Goal: Transaction & Acquisition: Download file/media

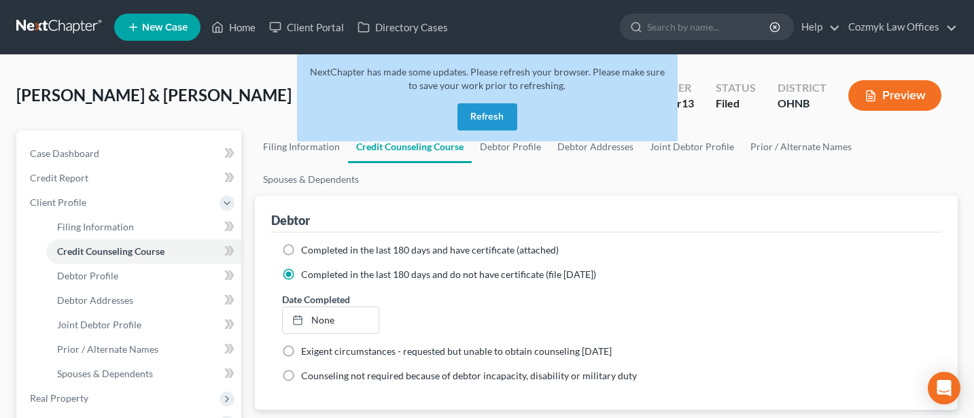
click at [482, 114] on button "Refresh" at bounding box center [487, 116] width 60 height 27
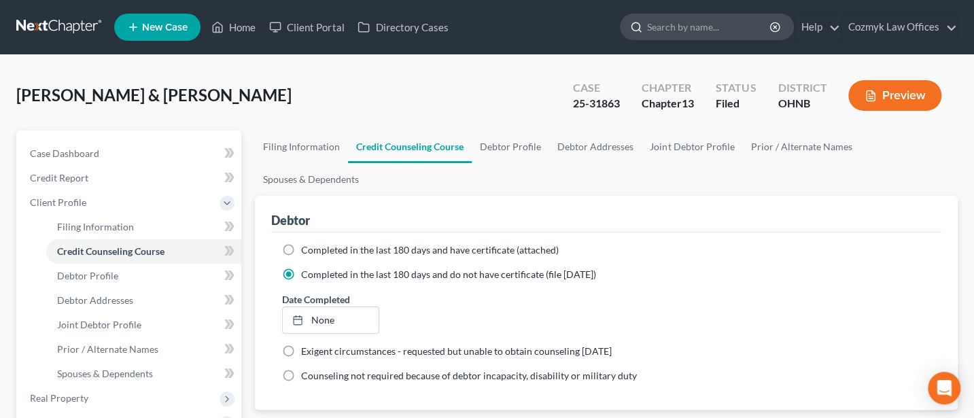
click at [666, 26] on input "search" at bounding box center [709, 26] width 124 height 25
type input "Kinsinger"
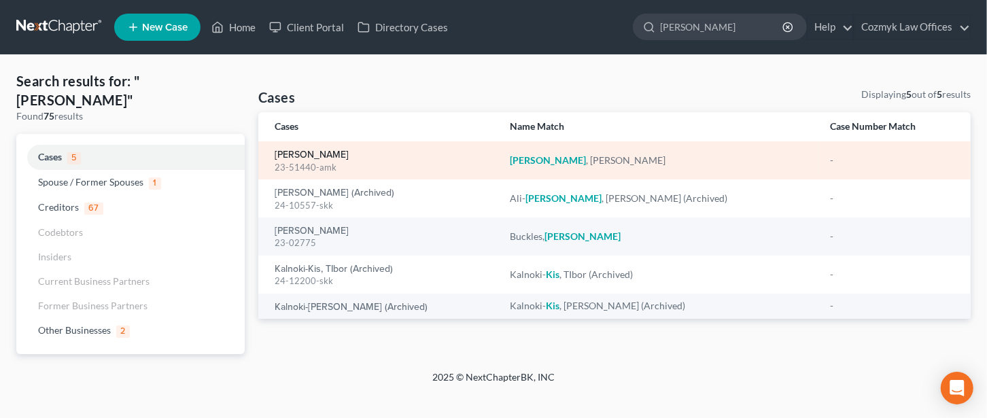
click at [336, 157] on link "Kinsinger, Timothy" at bounding box center [311, 155] width 74 height 10
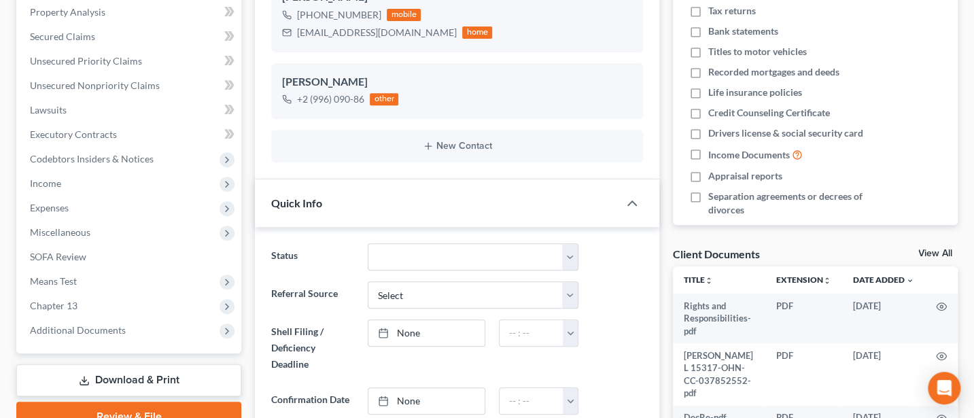
scroll to position [362, 0]
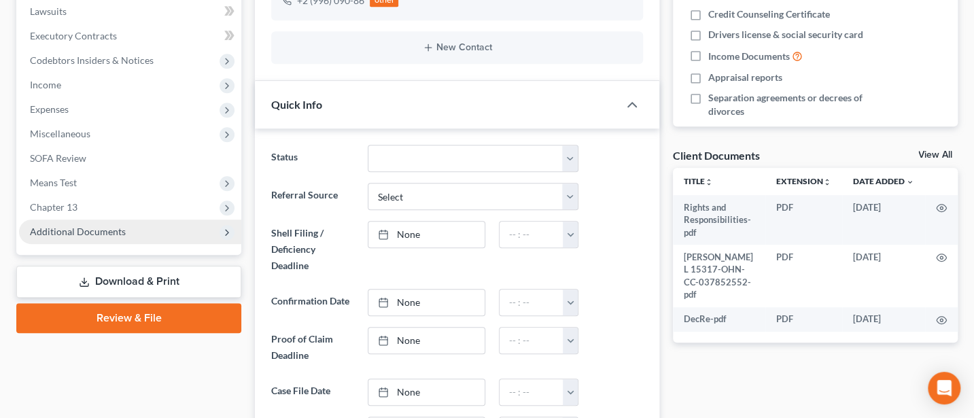
click at [90, 234] on span "Additional Documents" at bounding box center [78, 232] width 96 height 12
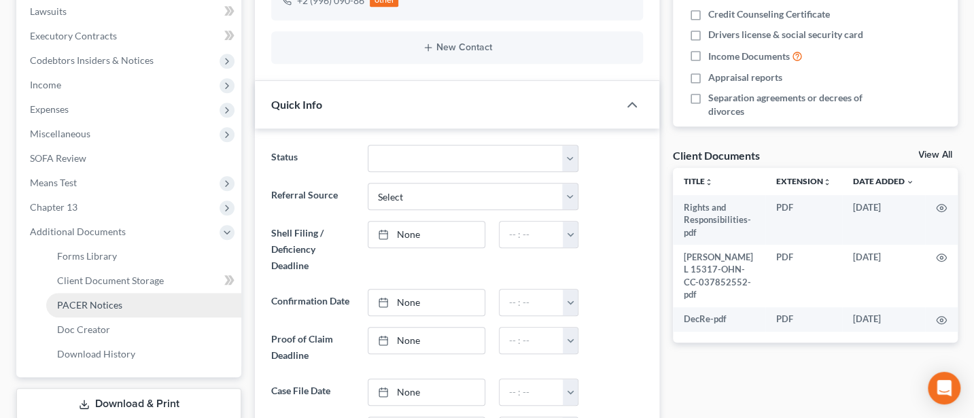
click at [99, 308] on span "PACER Notices" at bounding box center [89, 305] width 65 height 12
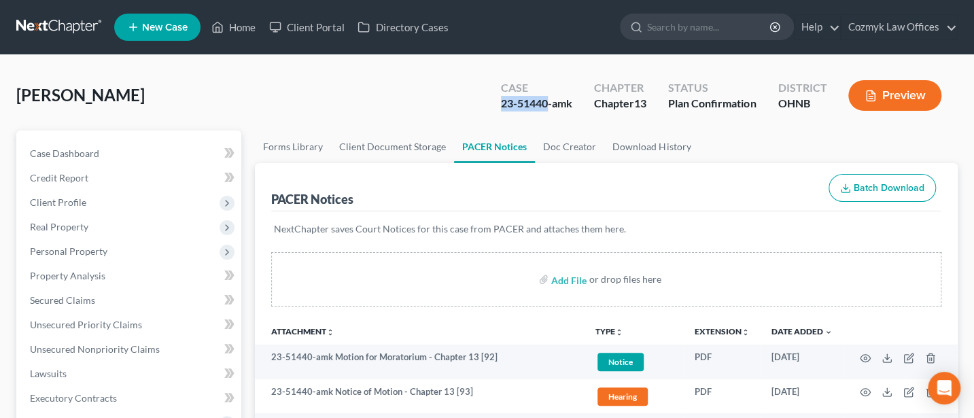
drag, startPoint x: 495, startPoint y: 103, endPoint x: 544, endPoint y: 103, distance: 48.2
click at [544, 103] on div "Case 23-51440-amk" at bounding box center [536, 97] width 93 height 40
copy div "23-51440"
click at [686, 31] on input "search" at bounding box center [709, 26] width 124 height 25
type input "CHedid"
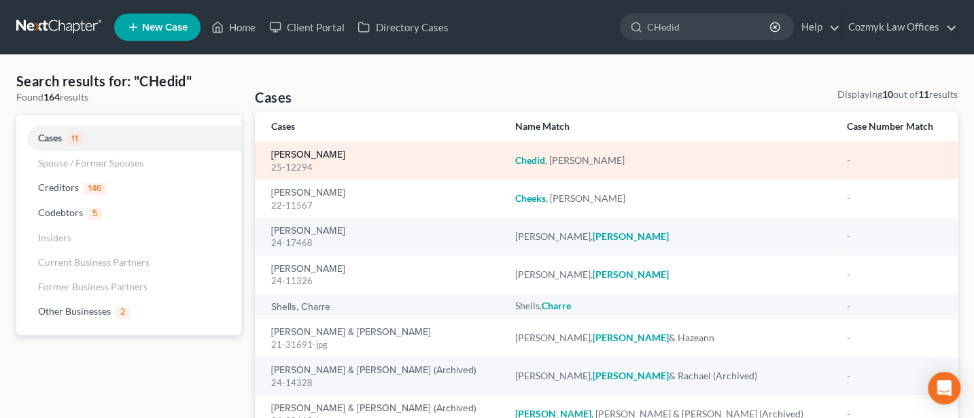
click at [307, 153] on link "Chedid, George" at bounding box center [308, 155] width 74 height 10
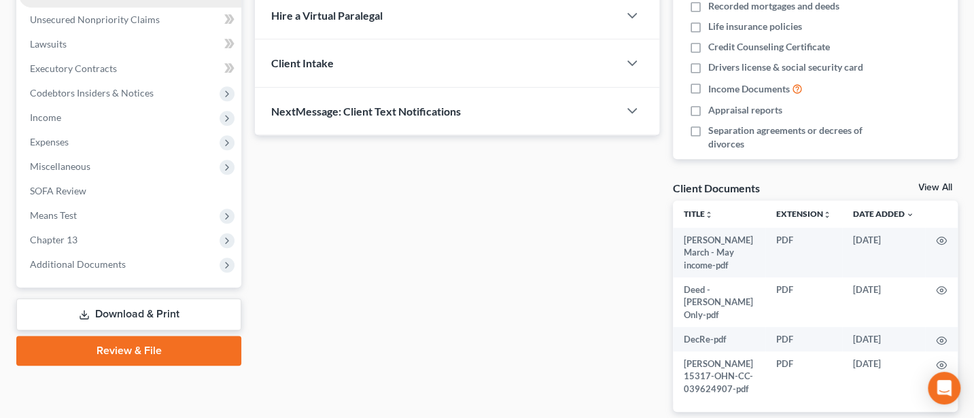
scroll to position [362, 0]
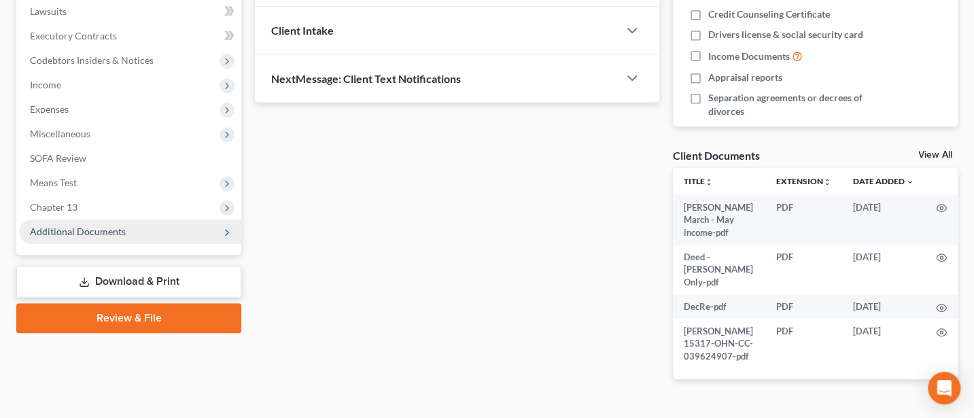
click at [77, 226] on span "Additional Documents" at bounding box center [78, 232] width 96 height 12
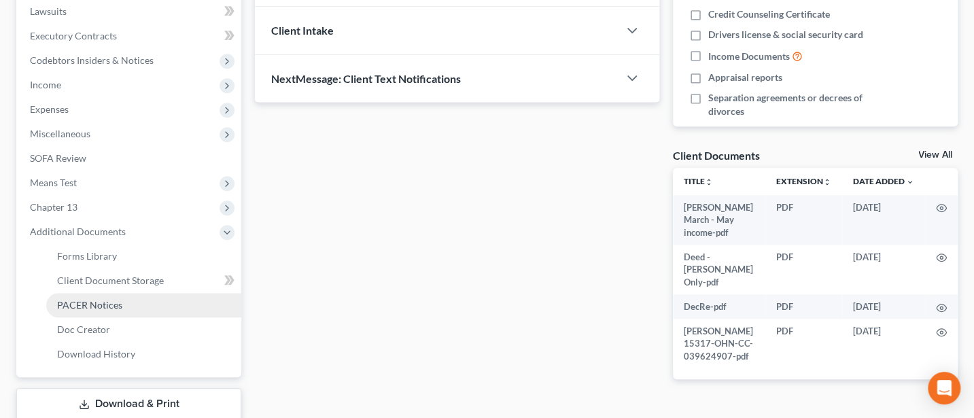
click at [82, 303] on span "PACER Notices" at bounding box center [89, 305] width 65 height 12
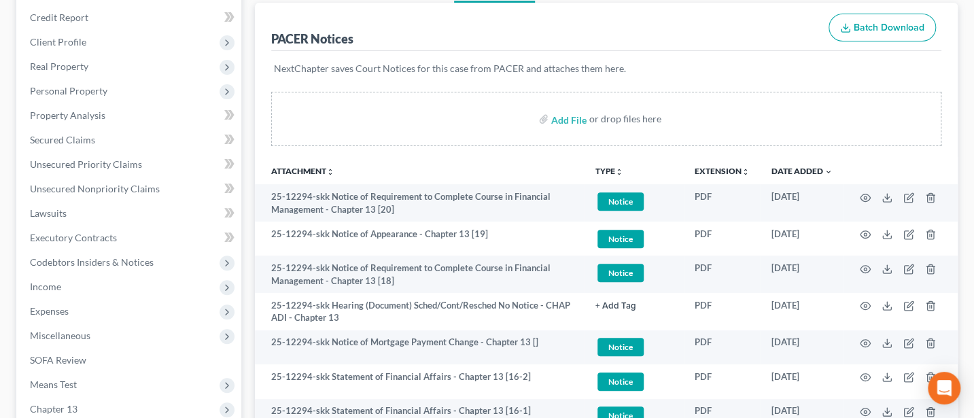
scroll to position [181, 0]
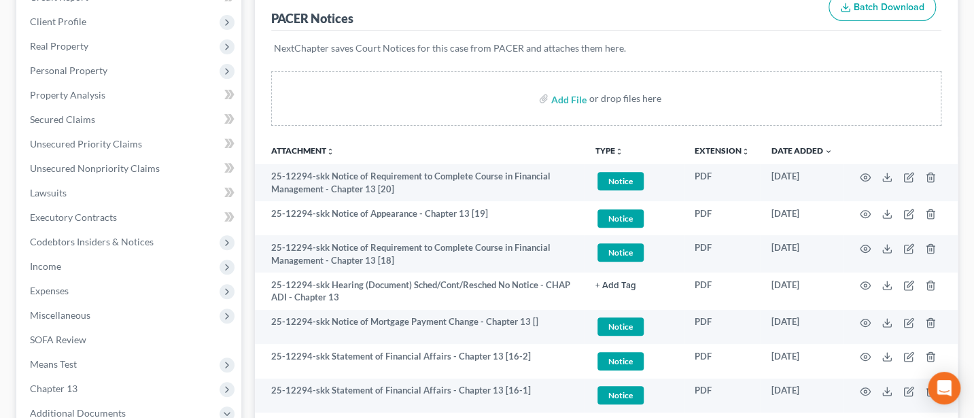
click at [790, 71] on div "Add File or drop files here" at bounding box center [606, 98] width 670 height 54
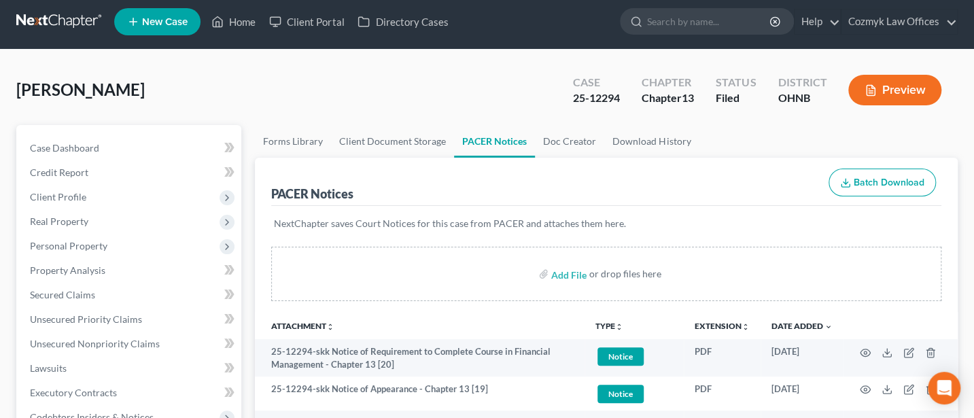
scroll to position [0, 0]
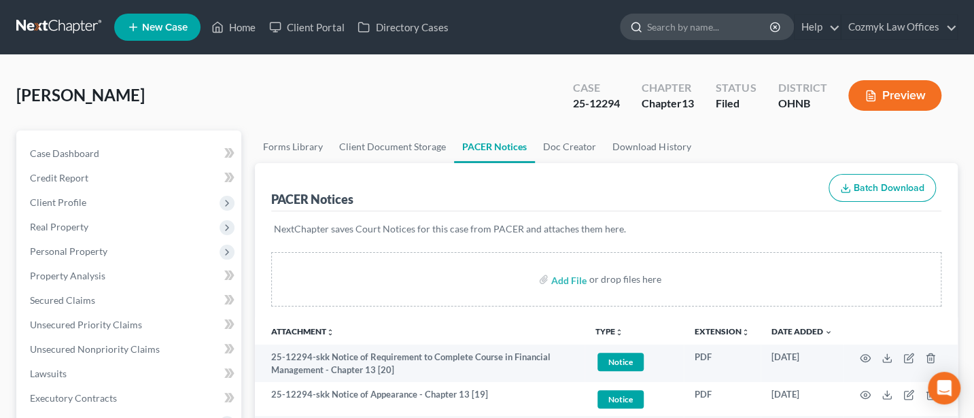
click at [708, 29] on input "search" at bounding box center [709, 26] width 124 height 25
type input "Jarrett"
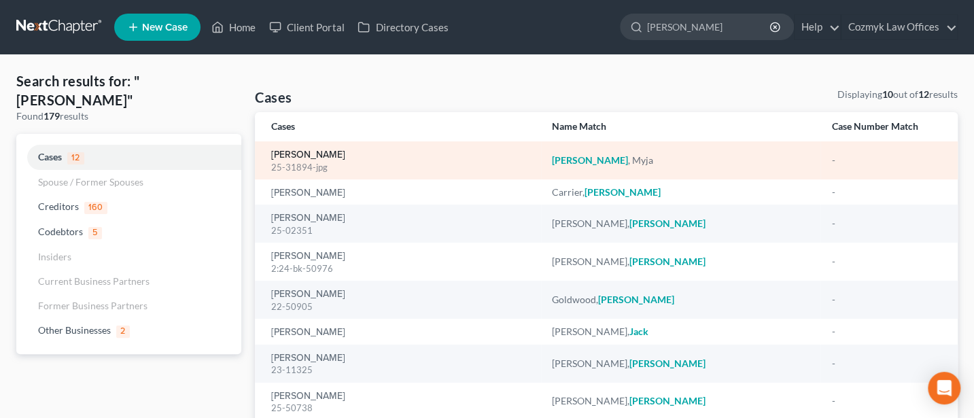
click at [304, 159] on link "Jarrett, Myja" at bounding box center [308, 155] width 74 height 10
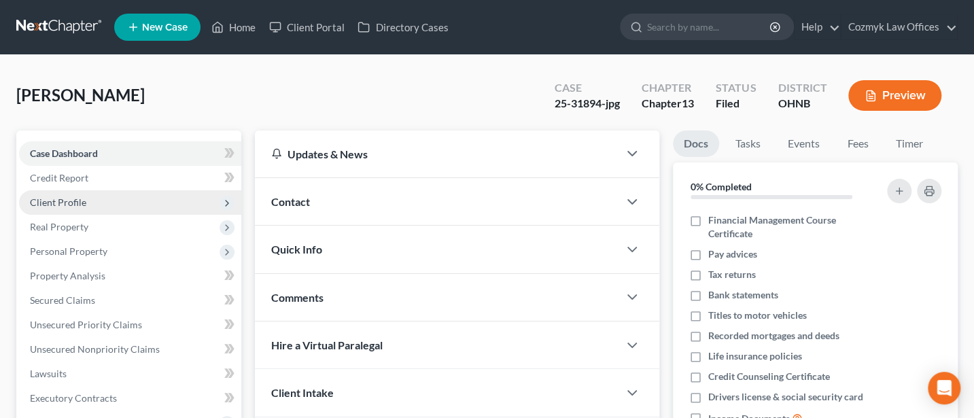
click at [63, 193] on span "Client Profile" at bounding box center [130, 202] width 222 height 24
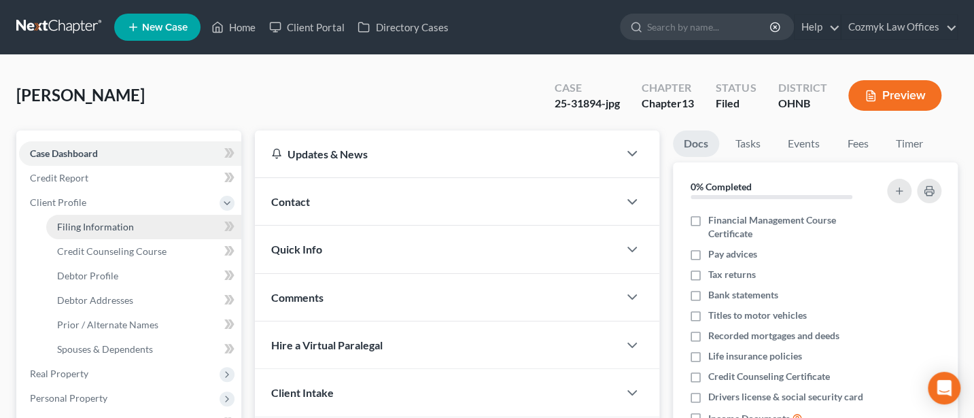
click at [112, 228] on span "Filing Information" at bounding box center [95, 227] width 77 height 12
select select "1"
select select "0"
select select "3"
select select "36"
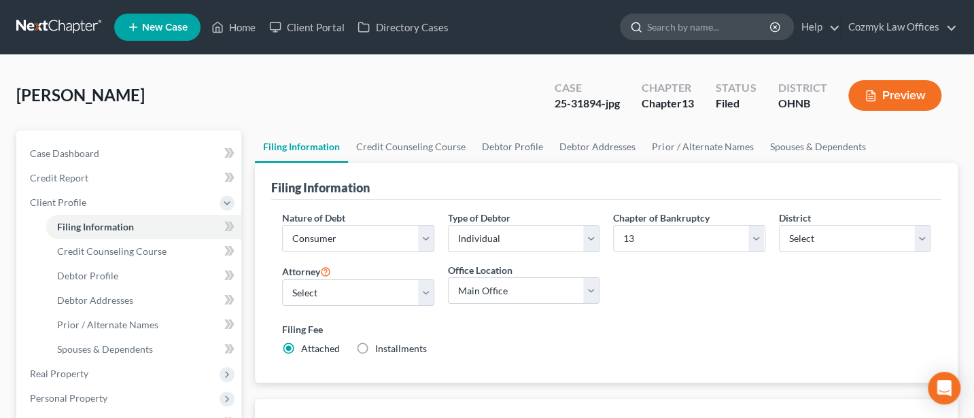
click at [698, 24] on input "search" at bounding box center [709, 26] width 124 height 25
type input "Greathouse"
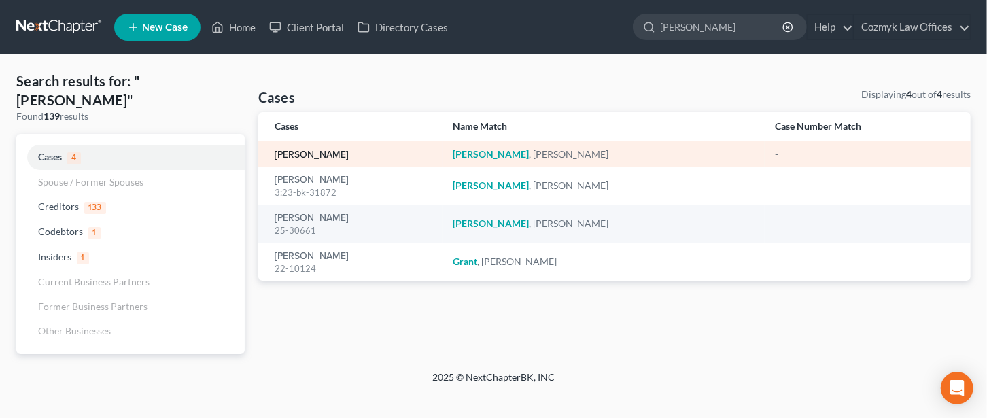
click at [313, 152] on link "Greathouse, Joseph" at bounding box center [311, 155] width 74 height 10
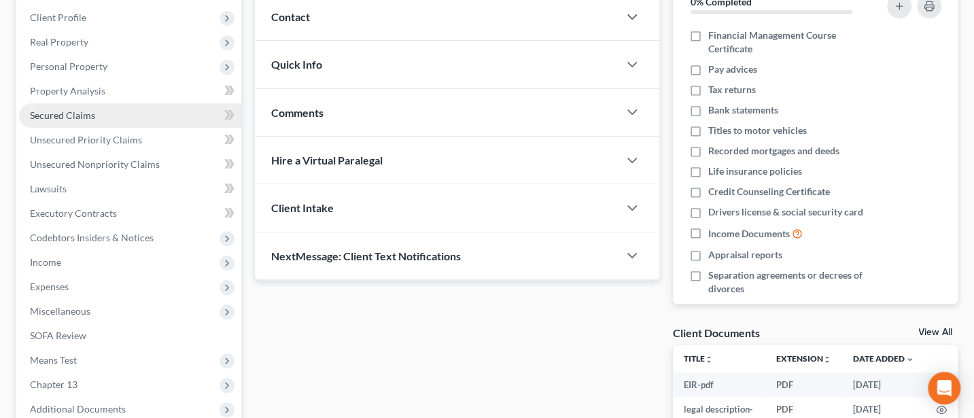
scroll to position [178, 0]
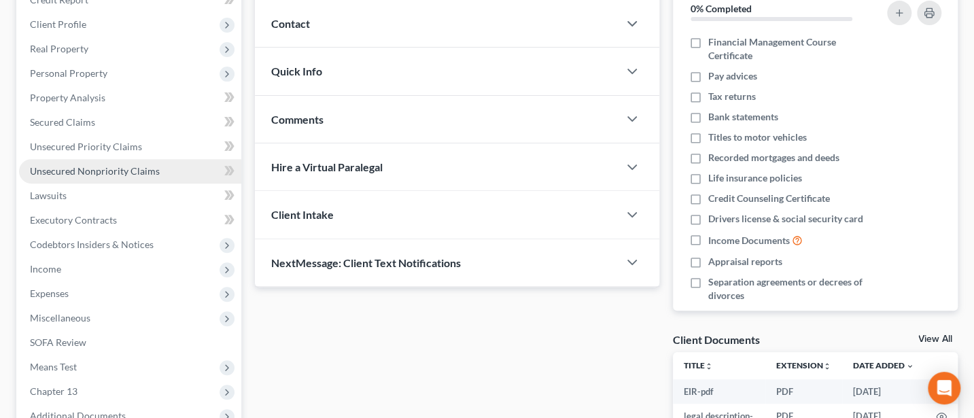
click at [104, 170] on span "Unsecured Nonpriority Claims" at bounding box center [95, 171] width 130 height 12
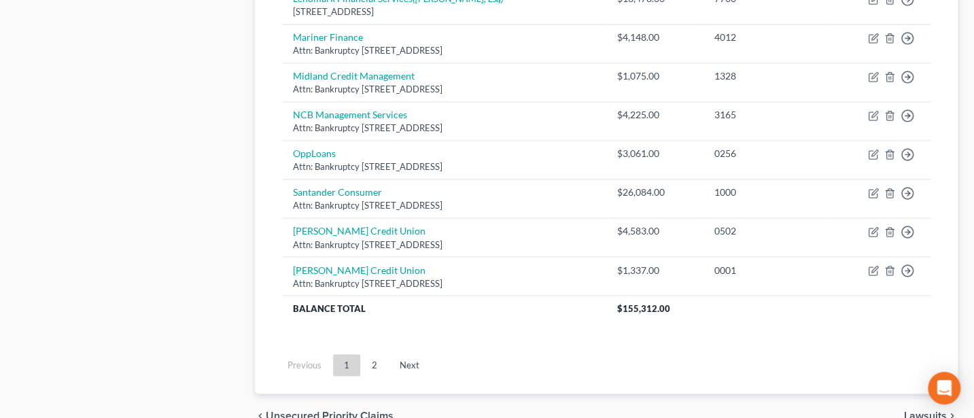
scroll to position [1087, 0]
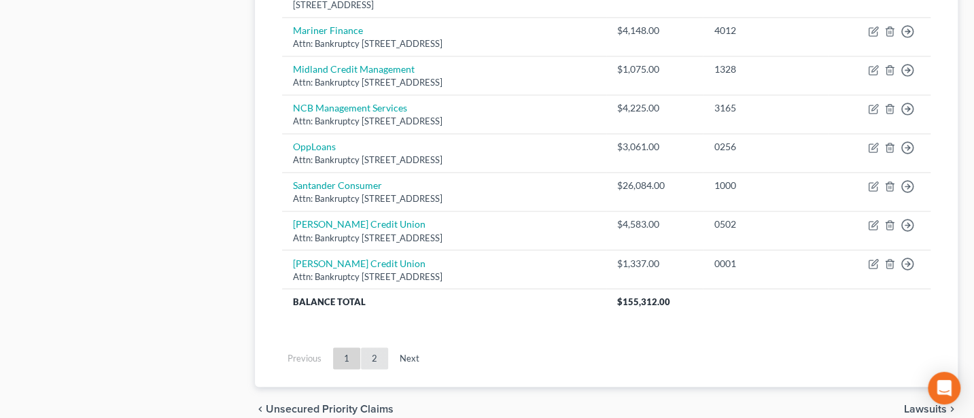
click at [370, 347] on link "2" at bounding box center [374, 358] width 27 height 22
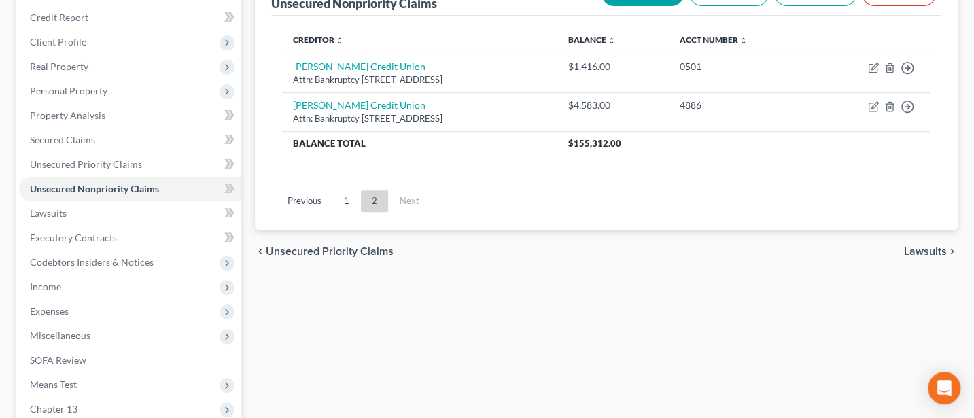
scroll to position [146, 0]
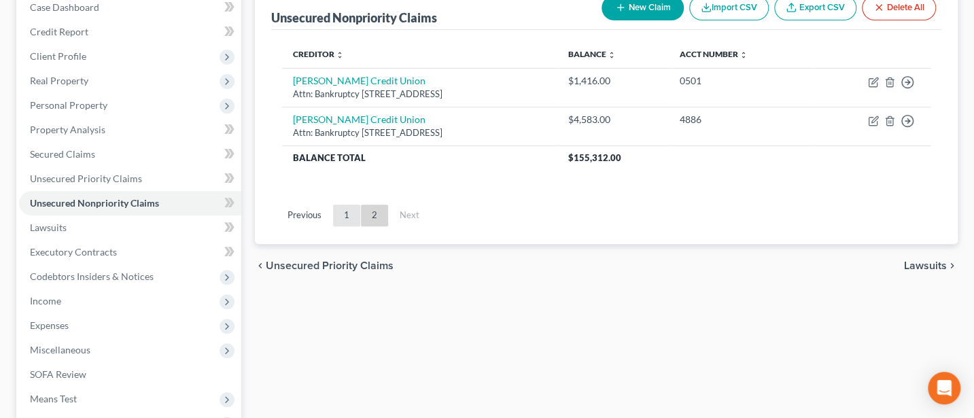
click at [353, 208] on link "1" at bounding box center [346, 216] width 27 height 22
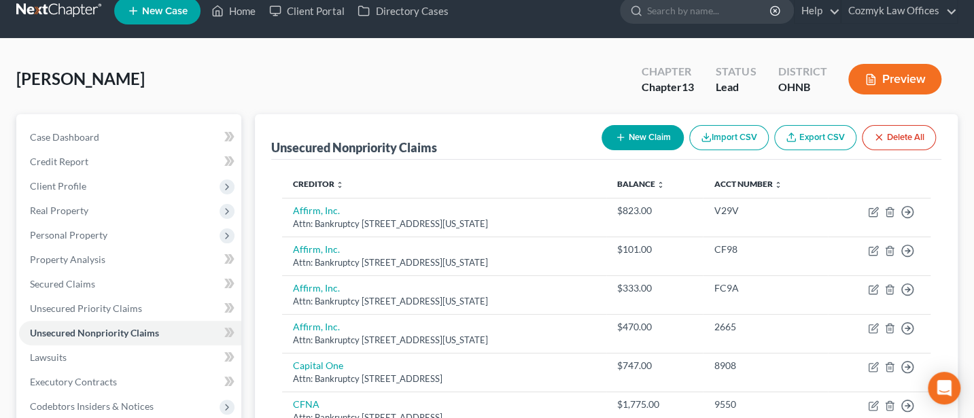
scroll to position [0, 0]
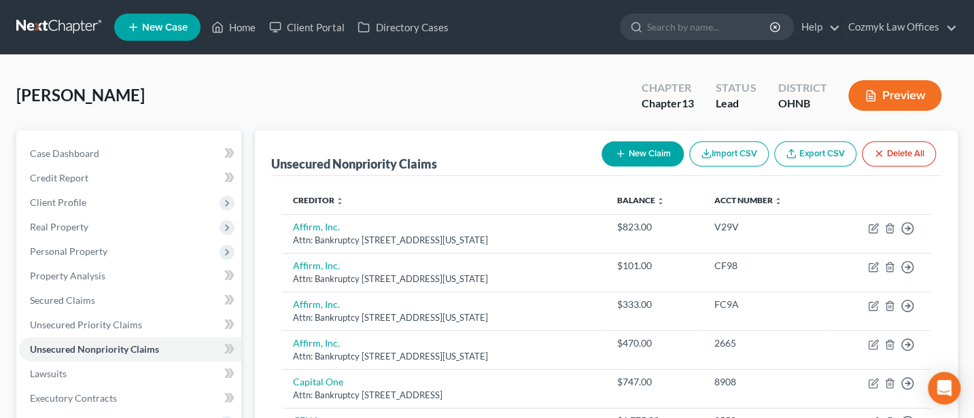
click at [230, 11] on ul "New Case Home Client Portal Directory Cases - No Result - See all results Or Pr…" at bounding box center [535, 27] width 843 height 35
click at [241, 28] on link "Home" at bounding box center [234, 27] width 58 height 24
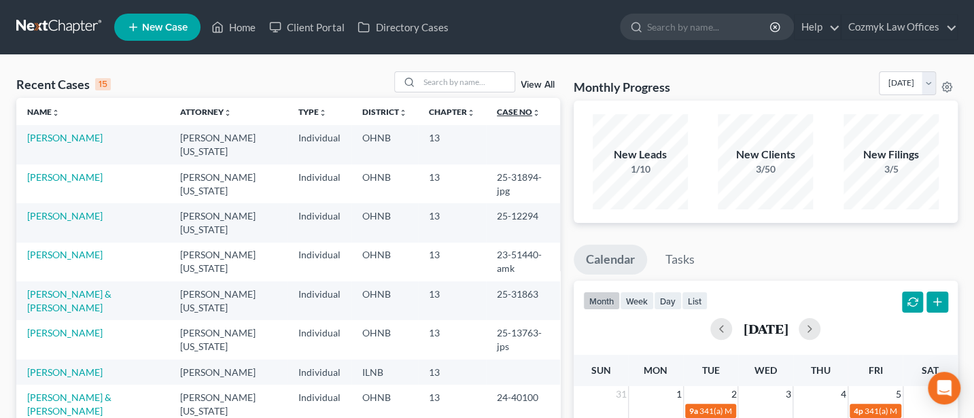
click at [497, 111] on link "Case No unfold_more expand_more expand_less" at bounding box center [518, 112] width 43 height 10
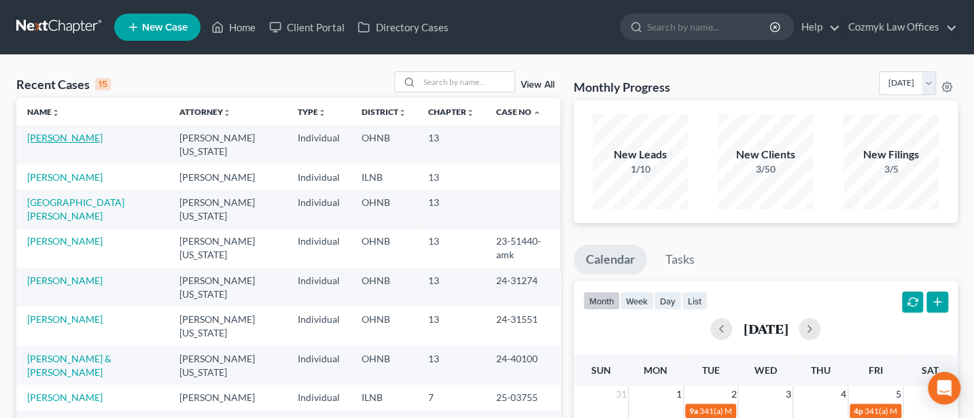
click at [75, 137] on link "Greathouse, Joseph" at bounding box center [64, 138] width 75 height 12
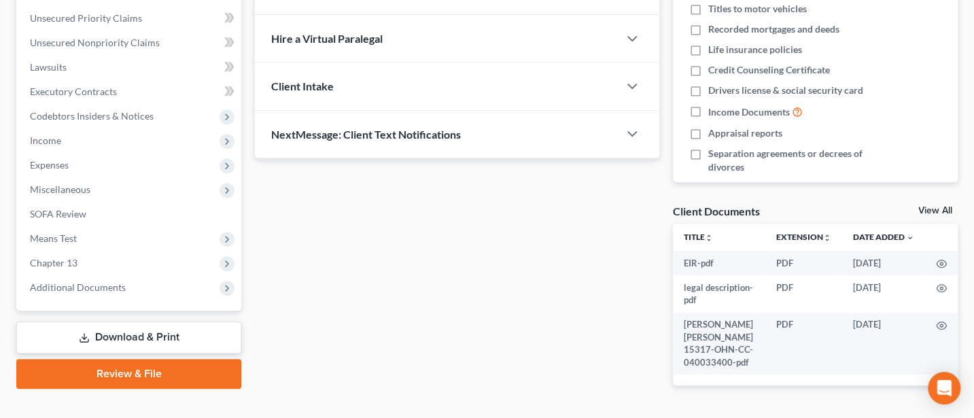
scroll to position [359, 0]
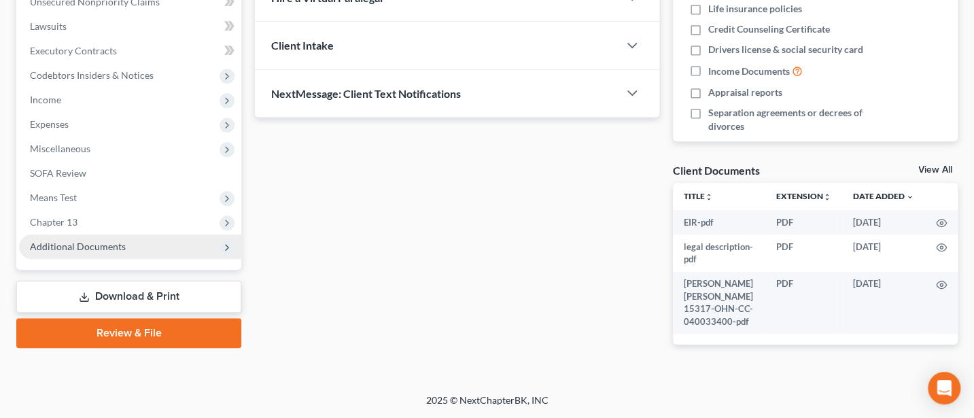
click at [84, 241] on span "Additional Documents" at bounding box center [78, 247] width 96 height 12
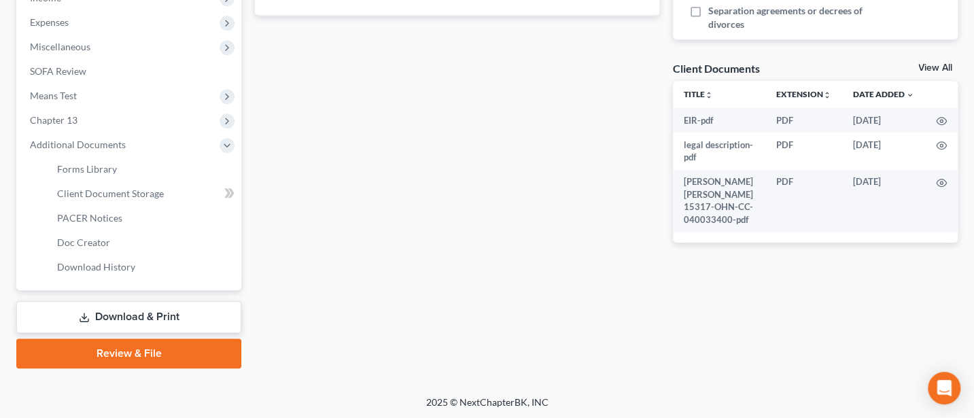
click at [116, 311] on link "Download & Print" at bounding box center [128, 317] width 225 height 32
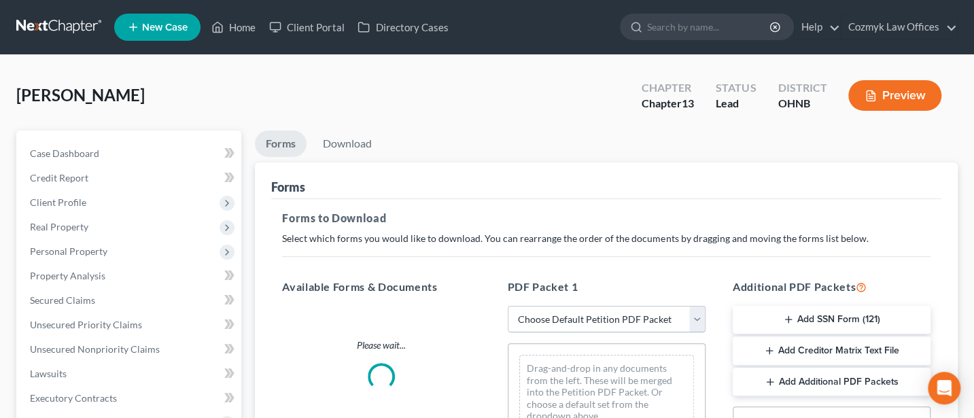
click at [599, 321] on select "Choose Default Petition PDF Packet Complete Bankruptcy Petition (all forms and …" at bounding box center [607, 319] width 198 height 27
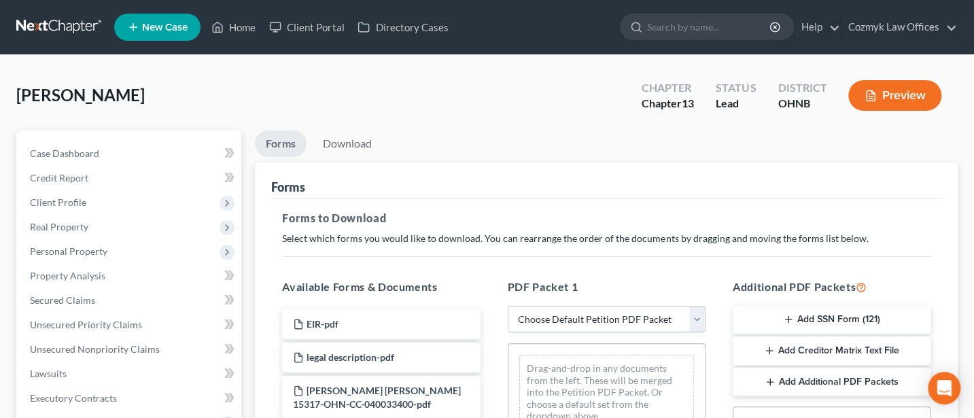
select select "0"
click at [508, 306] on select "Choose Default Petition PDF Packet Complete Bankruptcy Petition (all forms and …" at bounding box center [607, 319] width 198 height 27
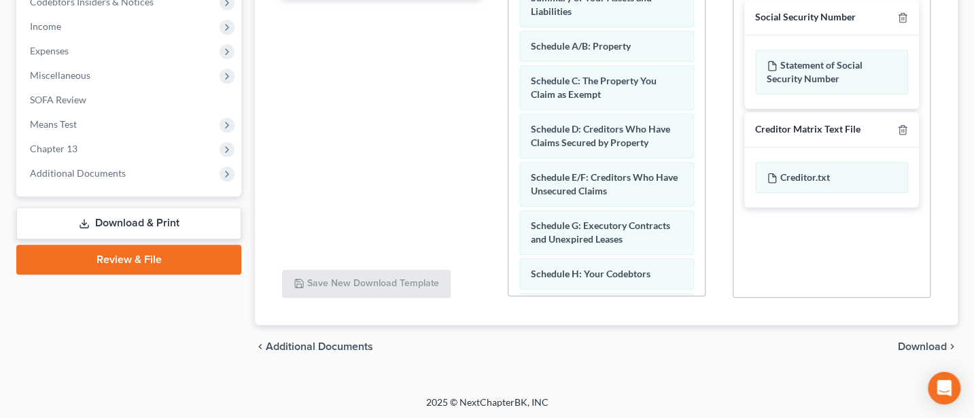
click at [923, 341] on span "Download" at bounding box center [922, 346] width 49 height 11
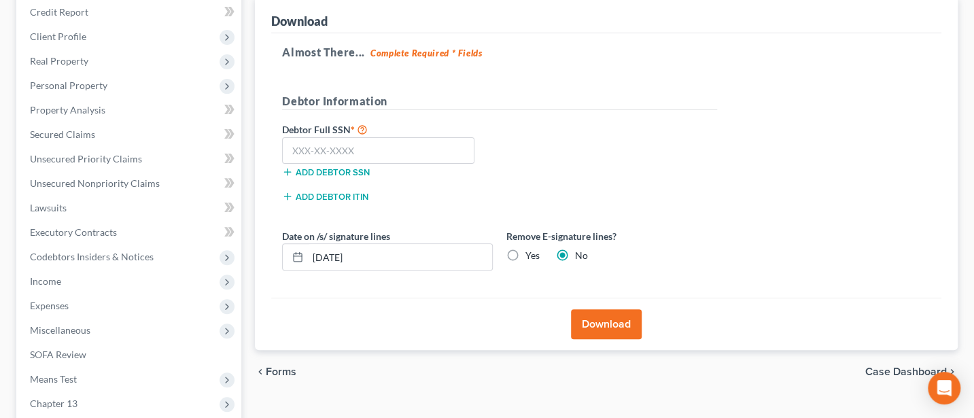
scroll to position [146, 0]
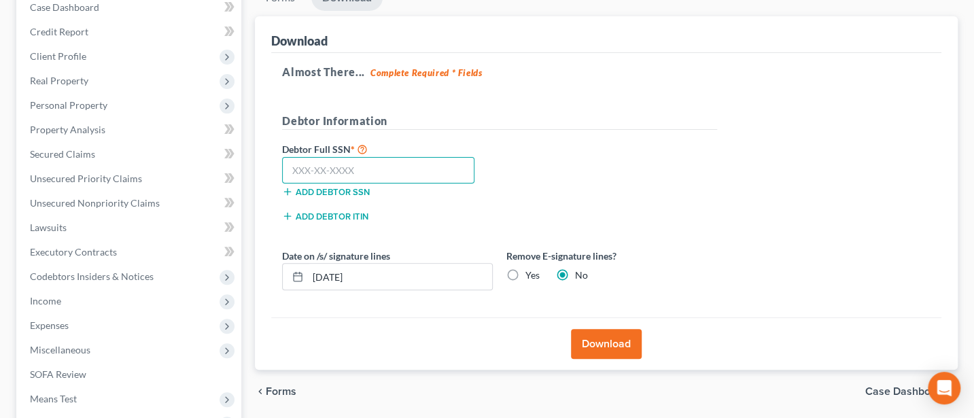
click at [338, 173] on input "text" at bounding box center [378, 170] width 192 height 27
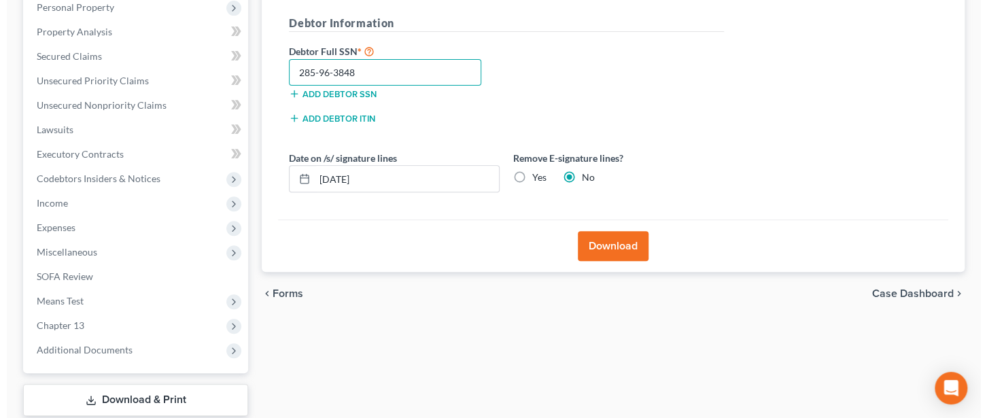
scroll to position [327, 0]
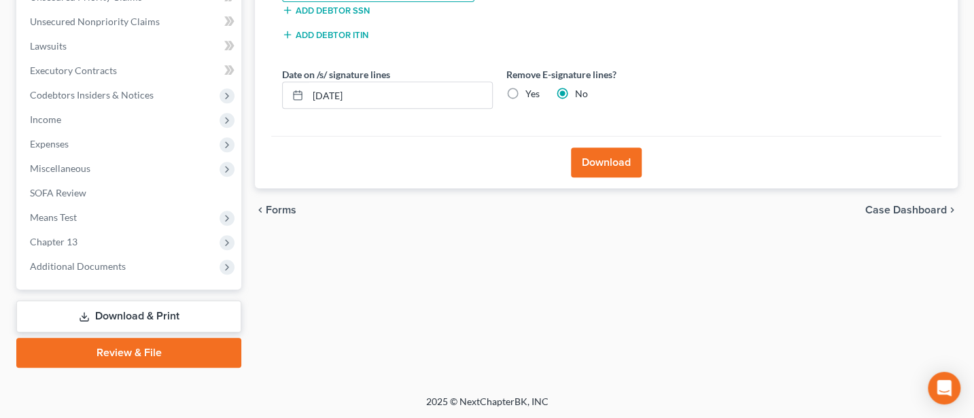
type input "285-96-3848"
click at [603, 161] on button "Download" at bounding box center [606, 162] width 71 height 30
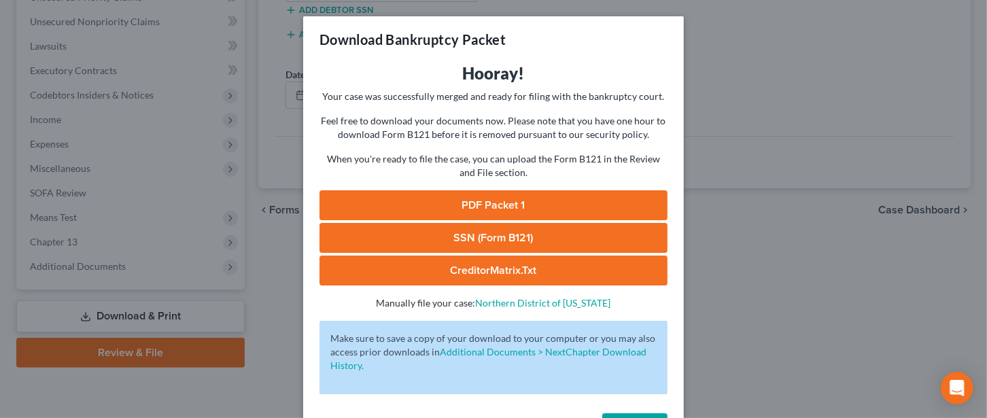
click at [482, 204] on link "PDF Packet 1" at bounding box center [493, 205] width 348 height 30
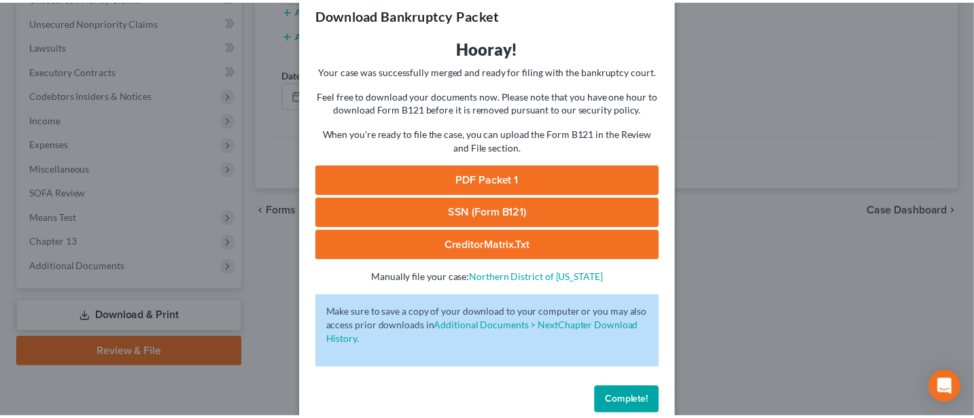
scroll to position [49, 0]
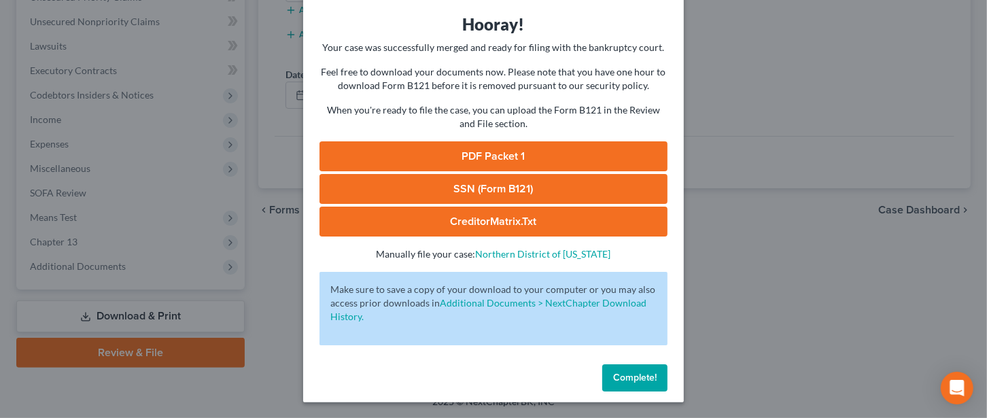
click at [633, 375] on span "Complete!" at bounding box center [634, 378] width 43 height 12
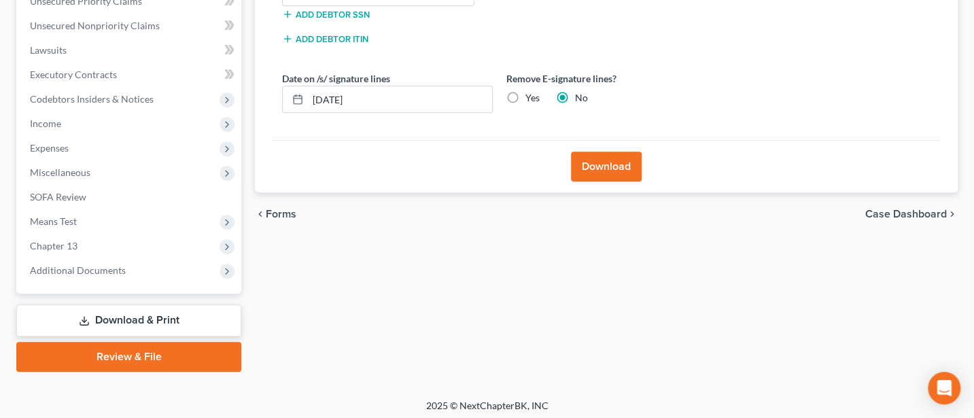
scroll to position [327, 0]
